Goal: Information Seeking & Learning: Learn about a topic

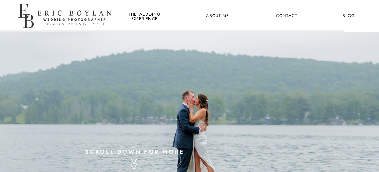
click at [217, 13] on nav "About Me" at bounding box center [217, 16] width 31 height 8
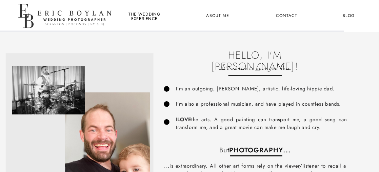
click at [150, 15] on nav "the wedding experience" at bounding box center [144, 16] width 35 height 8
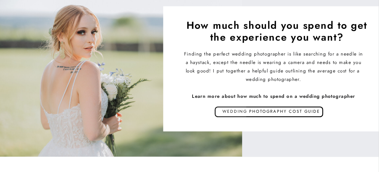
scroll to position [2982, 0]
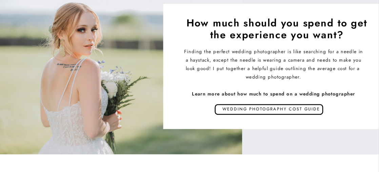
click at [237, 108] on div at bounding box center [214, 112] width 63 height 16
click at [228, 110] on div at bounding box center [214, 112] width 63 height 16
click at [239, 108] on div at bounding box center [214, 112] width 63 height 16
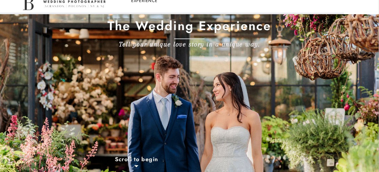
scroll to position [0, 0]
